Goal: Information Seeking & Learning: Learn about a topic

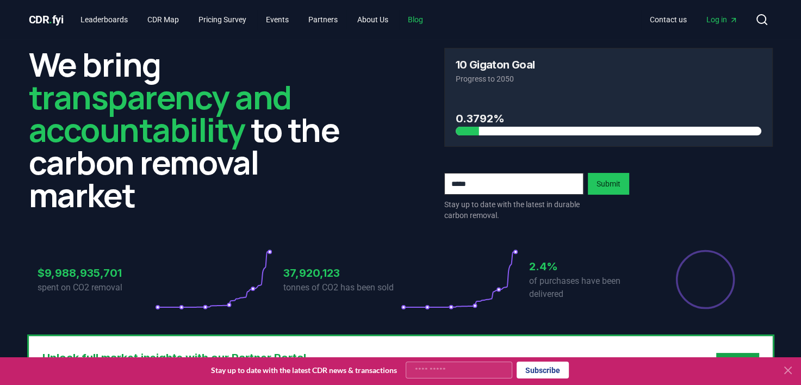
click at [427, 19] on link "Blog" at bounding box center [415, 20] width 33 height 20
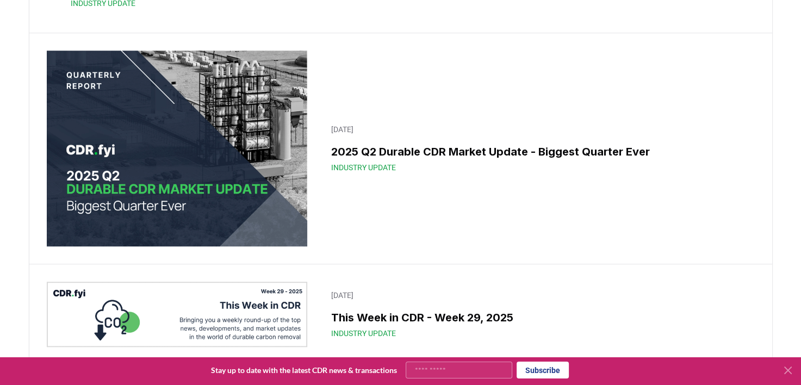
scroll to position [871, 0]
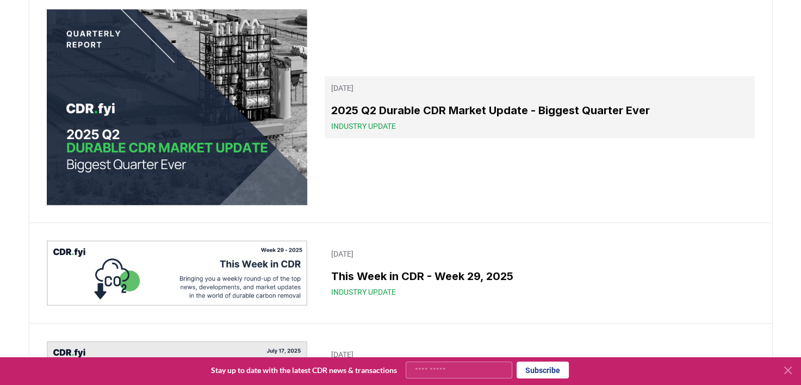
click at [388, 132] on span "Industry Update" at bounding box center [363, 126] width 65 height 11
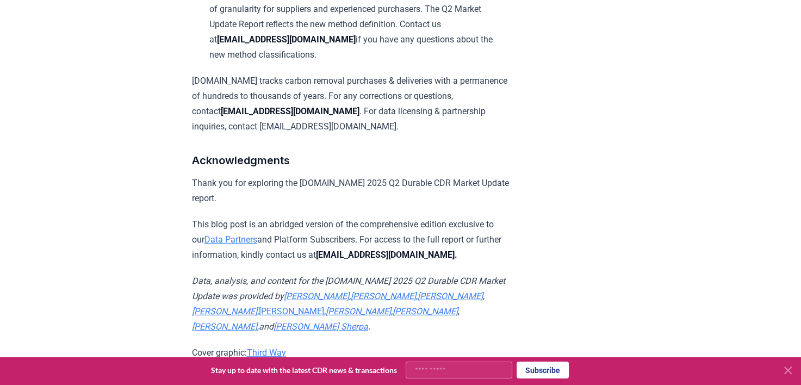
scroll to position [7063, 0]
